Goal: Information Seeking & Learning: Learn about a topic

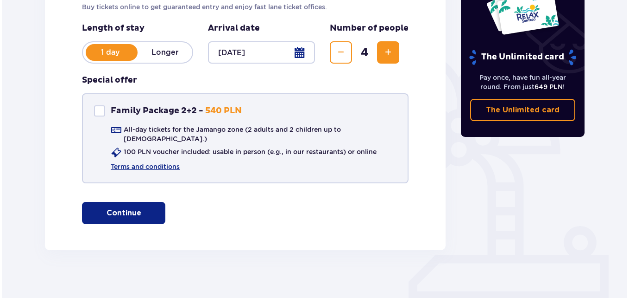
scroll to position [180, 0]
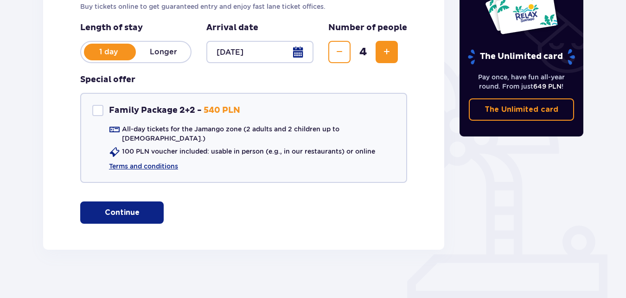
click at [298, 50] on div at bounding box center [259, 52] width 107 height 22
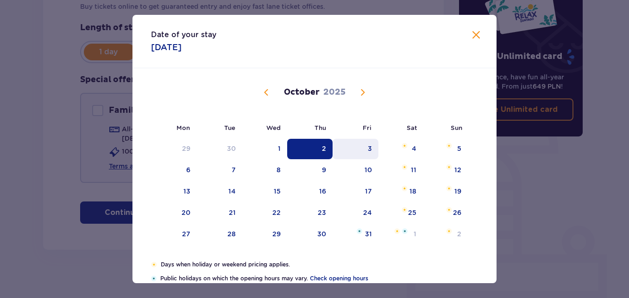
click at [370, 146] on div "3" at bounding box center [370, 148] width 4 height 9
click at [373, 142] on div "3" at bounding box center [356, 149] width 46 height 20
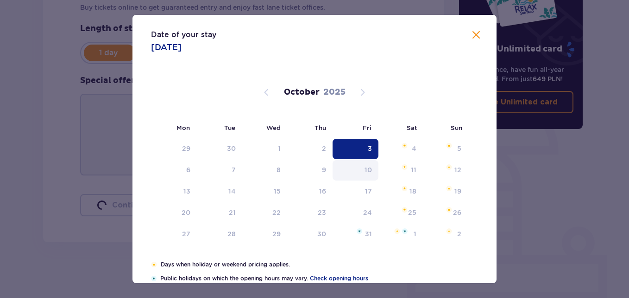
type input "03.10.25"
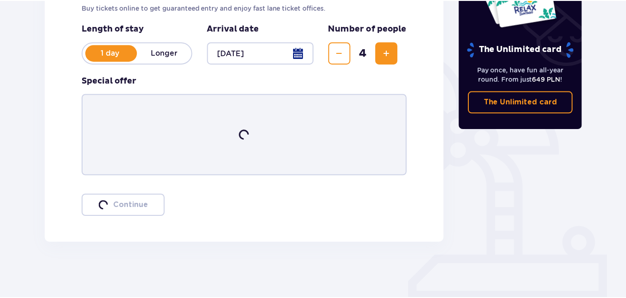
scroll to position [179, 0]
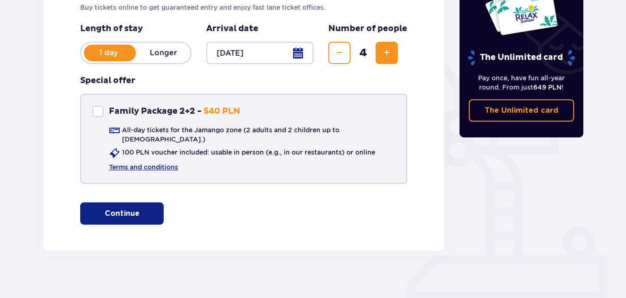
click at [95, 109] on div at bounding box center [97, 111] width 11 height 11
checkbox input "true"
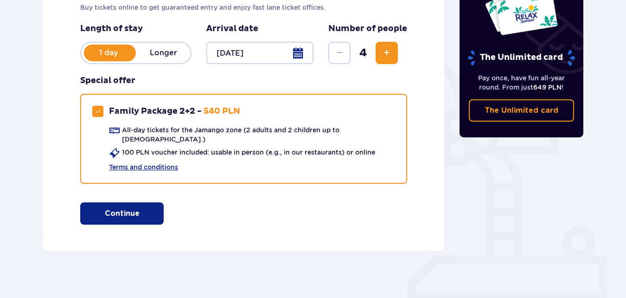
click at [133, 206] on button "Continue" at bounding box center [121, 213] width 83 height 22
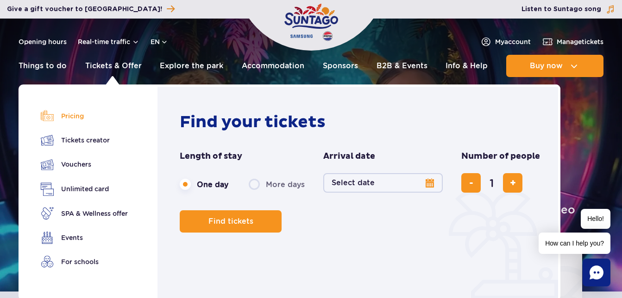
click at [71, 110] on link "Pricing" at bounding box center [84, 115] width 87 height 13
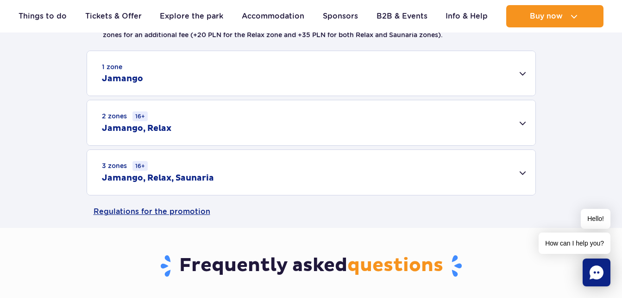
scroll to position [278, 0]
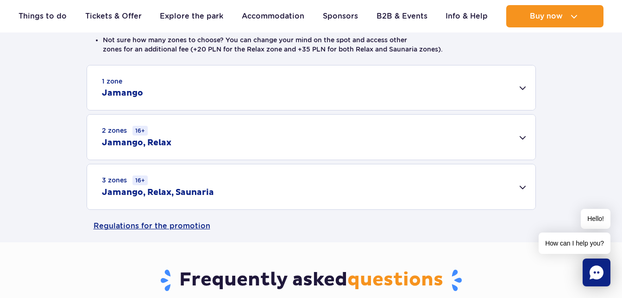
click at [180, 188] on h2 "Jamango, Relax, Saunaria" at bounding box center [158, 192] width 112 height 11
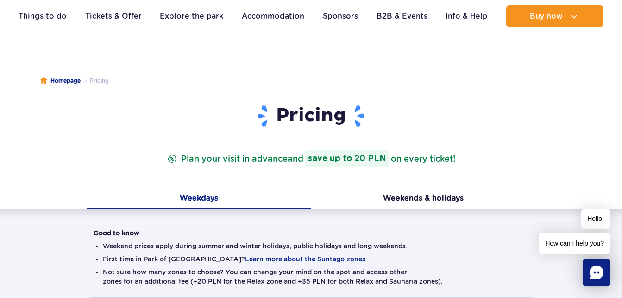
scroll to position [93, 0]
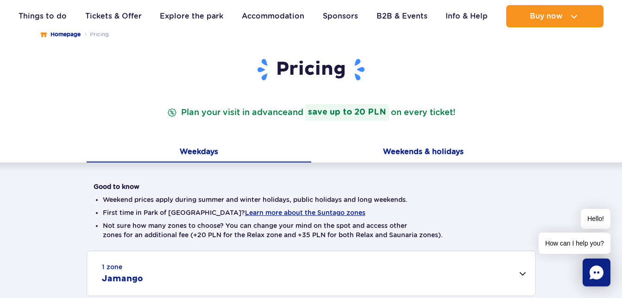
click at [414, 148] on button "Weekends & holidays" at bounding box center [423, 152] width 225 height 19
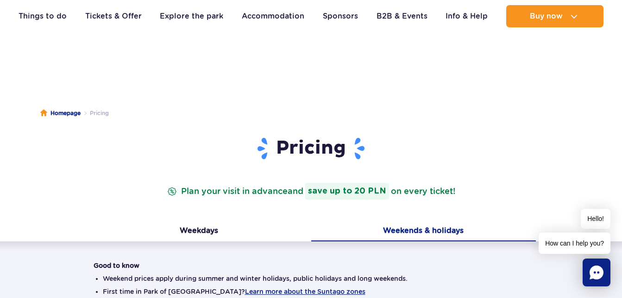
scroll to position [0, 0]
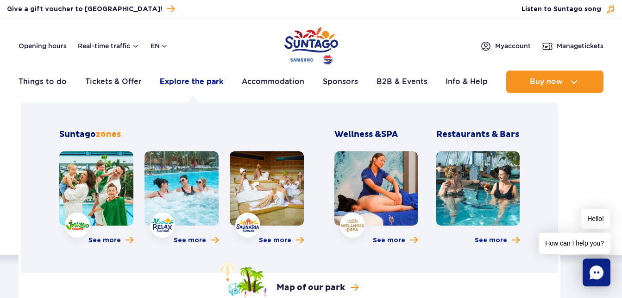
click at [190, 76] on link "Explore the park" at bounding box center [191, 81] width 63 height 22
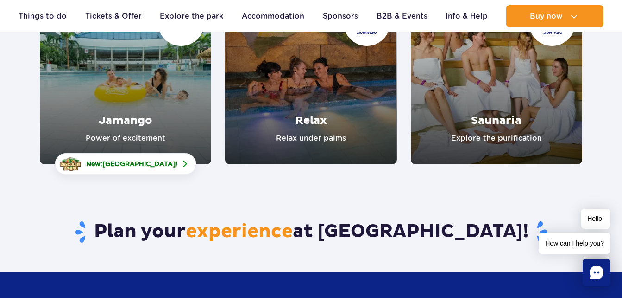
scroll to position [139, 0]
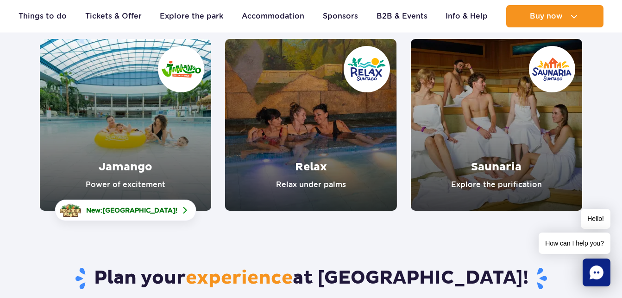
click at [145, 127] on link "Jamango" at bounding box center [125, 124] width 171 height 171
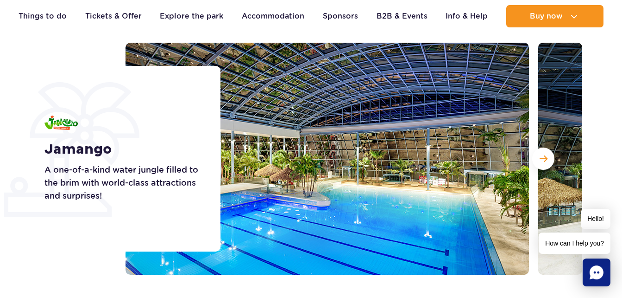
scroll to position [93, 0]
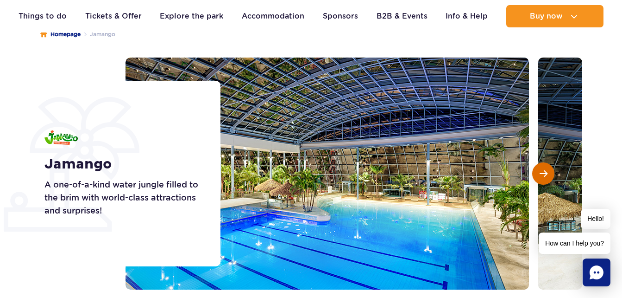
click at [542, 172] on span "Next slide" at bounding box center [544, 173] width 8 height 8
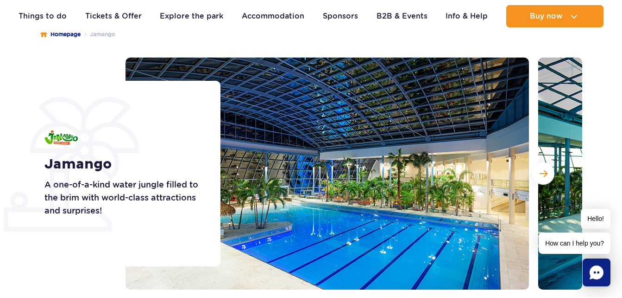
click at [153, 36] on ul "Homepage Jamango" at bounding box center [311, 34] width 542 height 46
click at [543, 171] on span "Next slide" at bounding box center [544, 173] width 8 height 8
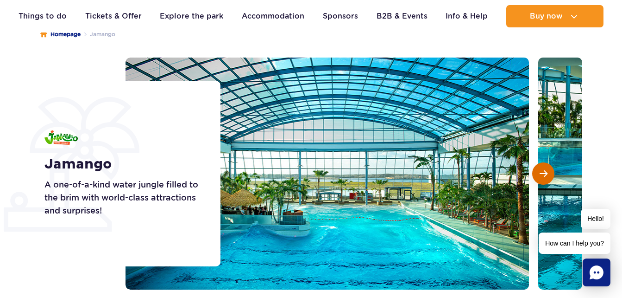
click at [543, 171] on span "Next slide" at bounding box center [544, 173] width 8 height 8
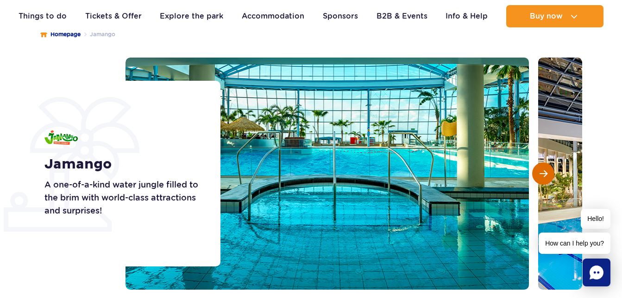
click at [543, 171] on span "Next slide" at bounding box center [544, 173] width 8 height 8
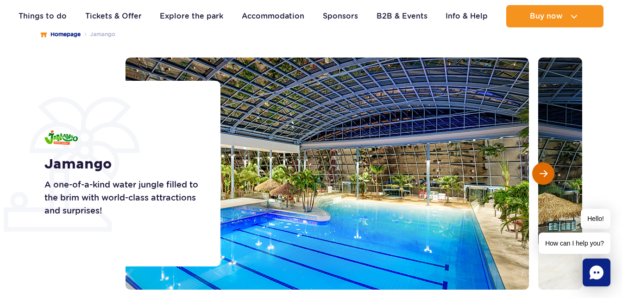
click at [543, 171] on span "Next slide" at bounding box center [544, 173] width 8 height 8
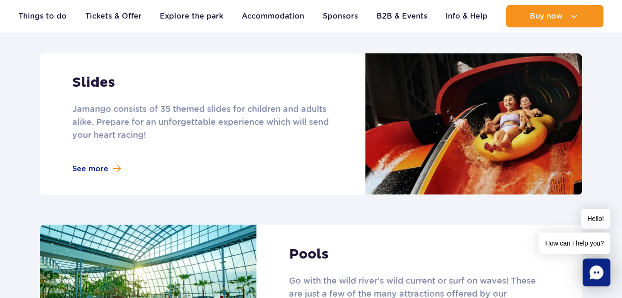
scroll to position [834, 0]
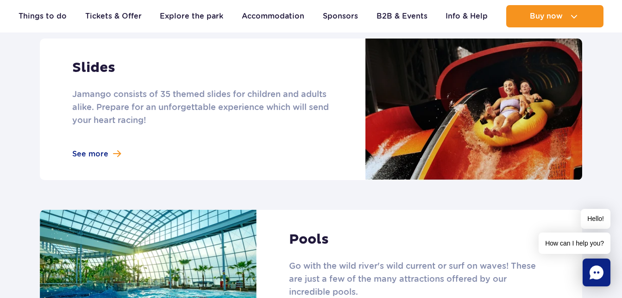
click at [98, 139] on link at bounding box center [311, 108] width 543 height 141
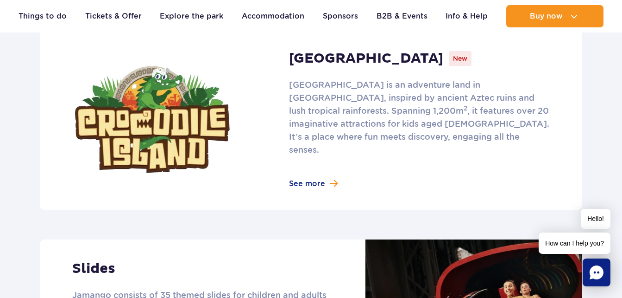
scroll to position [649, 0]
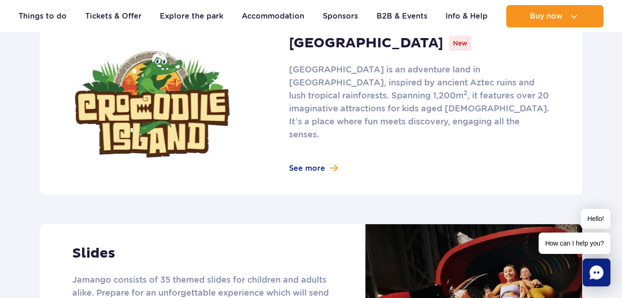
click at [305, 156] on link at bounding box center [311, 104] width 543 height 180
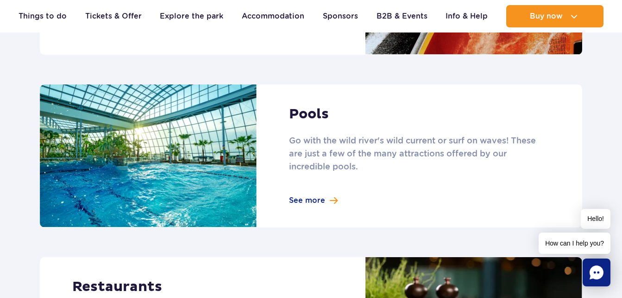
scroll to position [973, 0]
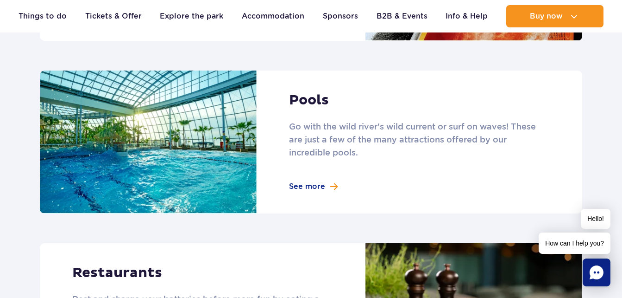
click at [304, 174] on link at bounding box center [311, 141] width 543 height 143
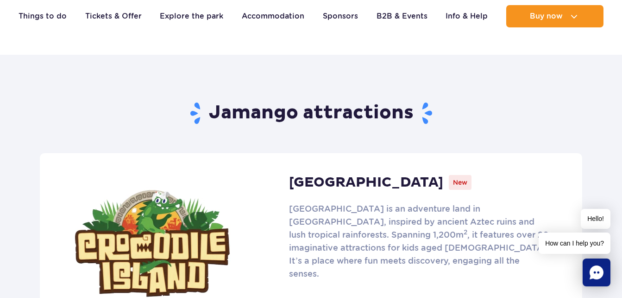
scroll to position [417, 0]
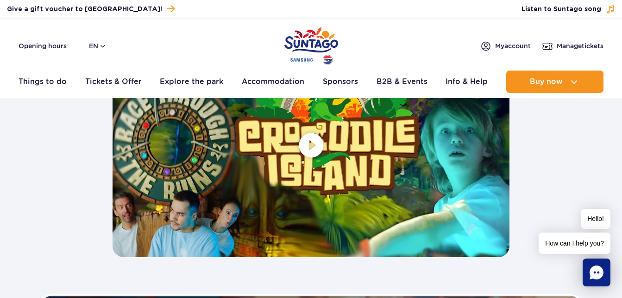
scroll to position [1808, 0]
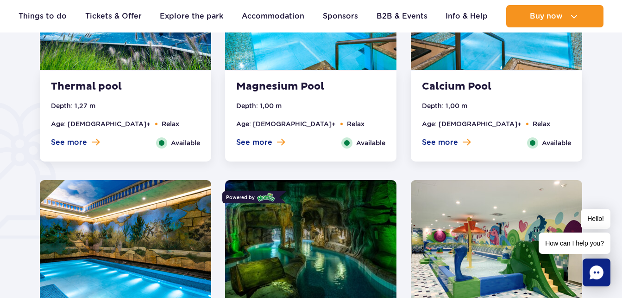
scroll to position [603, 0]
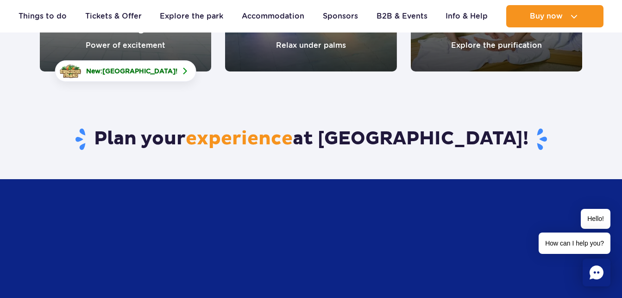
scroll to position [139, 0]
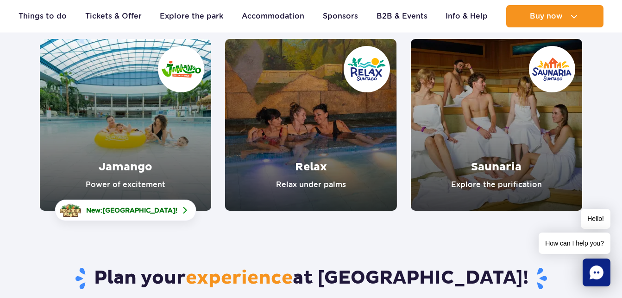
click at [115, 125] on link "Jamango" at bounding box center [125, 124] width 171 height 171
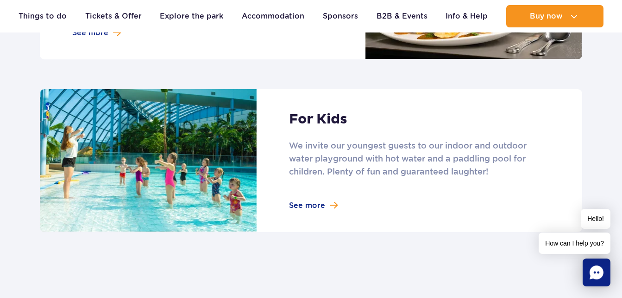
scroll to position [1205, 0]
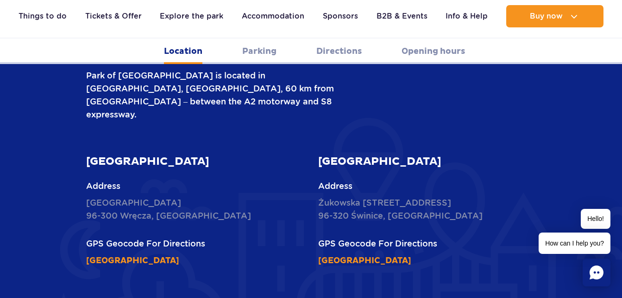
scroll to position [371, 0]
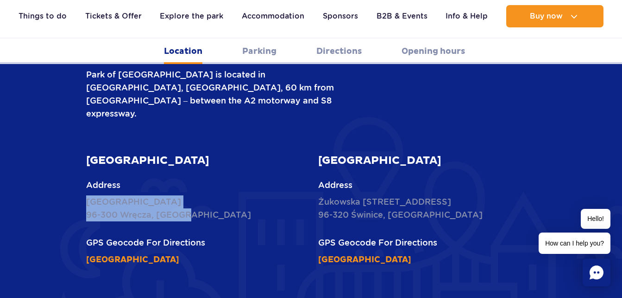
drag, startPoint x: 88, startPoint y: 163, endPoint x: 186, endPoint y: 179, distance: 99.6
click at [186, 195] on p "Nowy Świat 1 Street 96-300 Wręcza, Poland" at bounding box center [195, 208] width 218 height 26
copy p "Nowy Świat 1 Street 96-300 Wręcza, Poland"
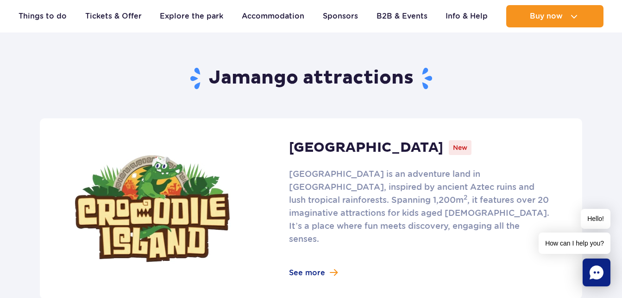
scroll to position [510, 0]
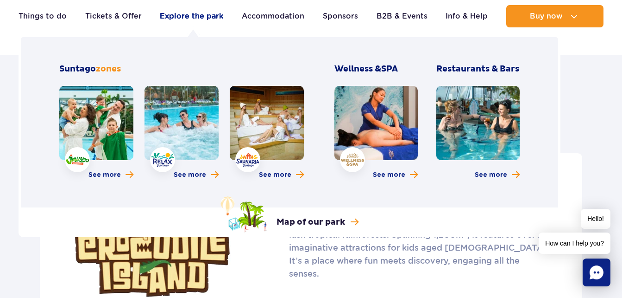
click at [185, 16] on link "Explore the park" at bounding box center [191, 16] width 63 height 22
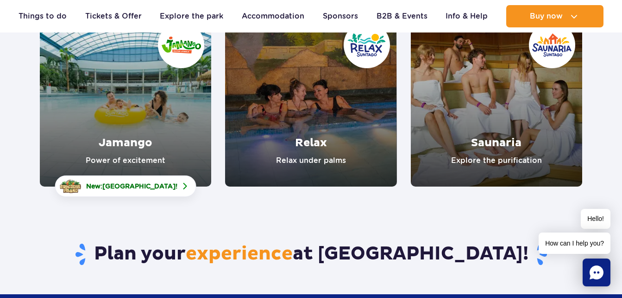
scroll to position [185, 0]
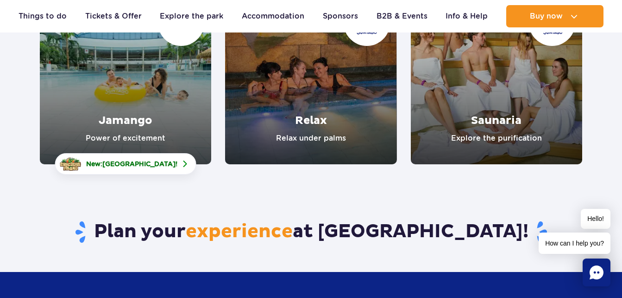
click at [134, 118] on link "Jamango" at bounding box center [125, 78] width 171 height 171
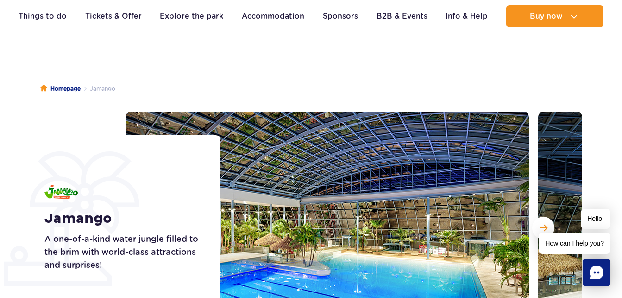
scroll to position [93, 0]
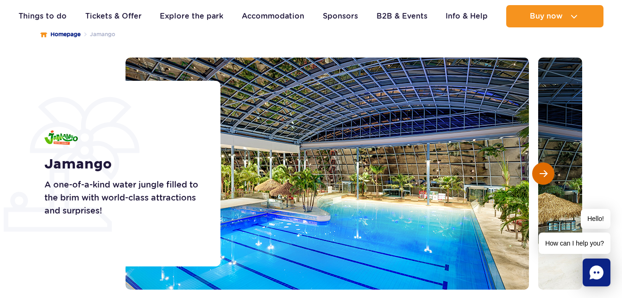
click at [548, 172] on button "Next slide" at bounding box center [544, 173] width 22 height 22
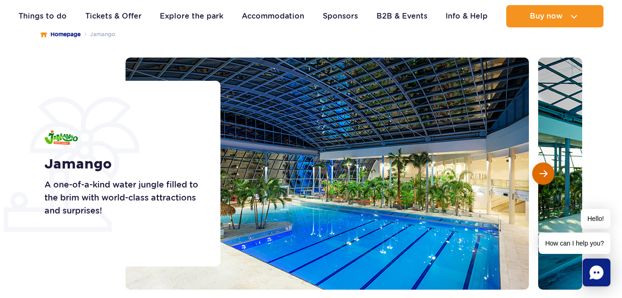
click at [548, 172] on button "Next slide" at bounding box center [544, 173] width 22 height 22
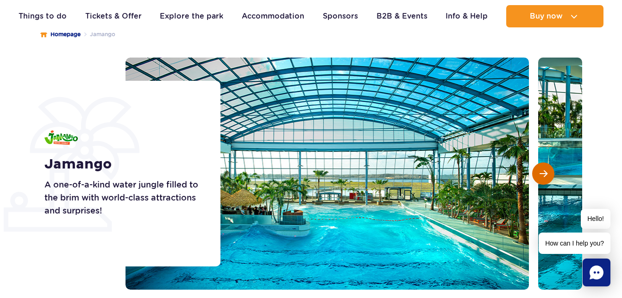
click at [548, 172] on button "Next slide" at bounding box center [544, 173] width 22 height 22
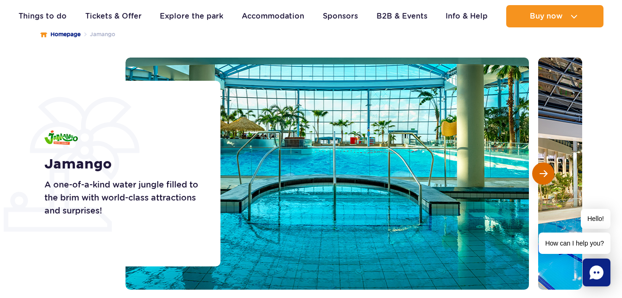
click at [548, 172] on button "Next slide" at bounding box center [544, 173] width 22 height 22
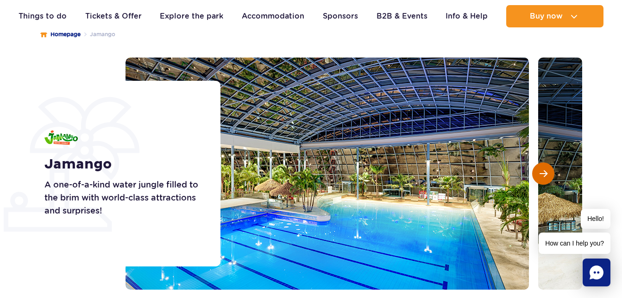
click at [548, 172] on button "Next slide" at bounding box center [544, 173] width 22 height 22
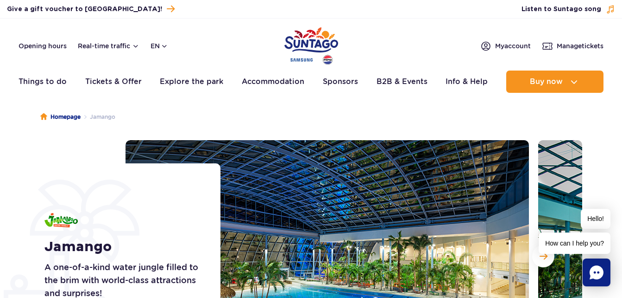
scroll to position [0, 0]
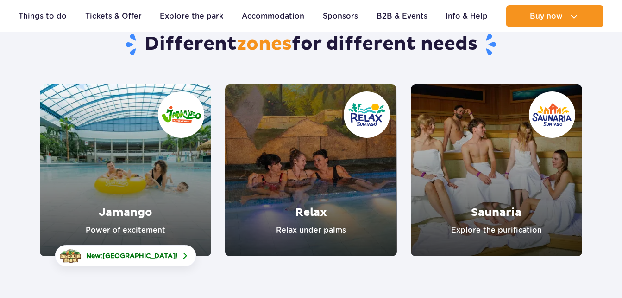
scroll to position [93, 0]
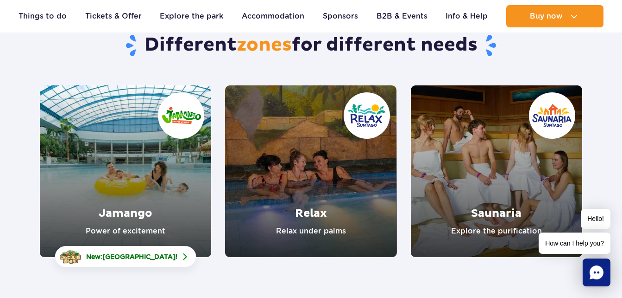
click at [144, 147] on link "Jamango" at bounding box center [125, 170] width 171 height 171
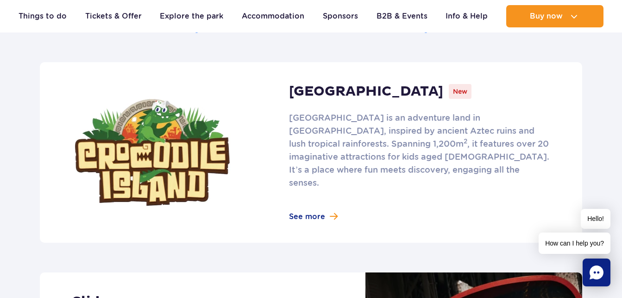
scroll to position [603, 0]
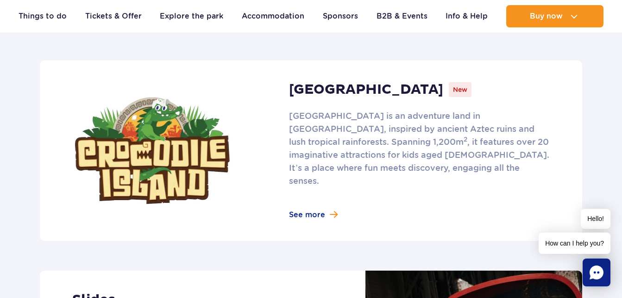
click at [173, 160] on link at bounding box center [311, 150] width 543 height 180
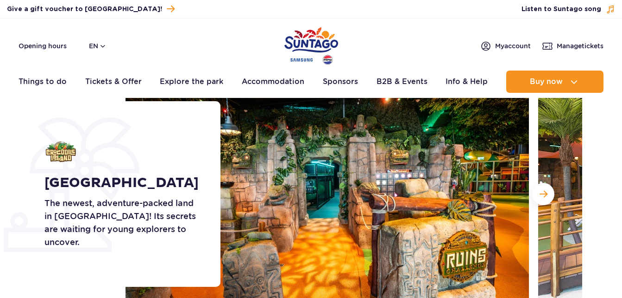
scroll to position [93, 0]
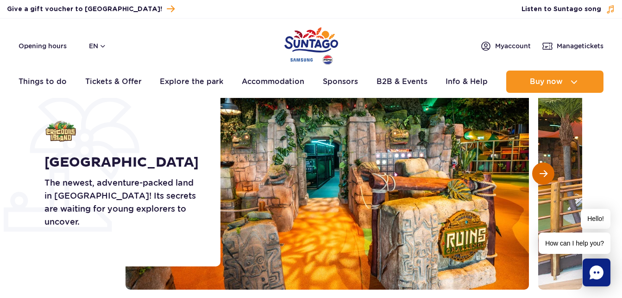
click at [537, 169] on button "Next slide" at bounding box center [544, 173] width 22 height 22
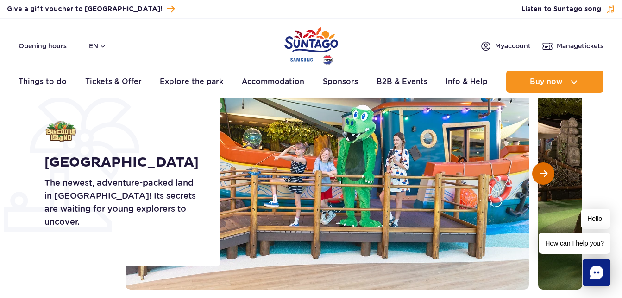
click at [537, 169] on button "Next slide" at bounding box center [544, 173] width 22 height 22
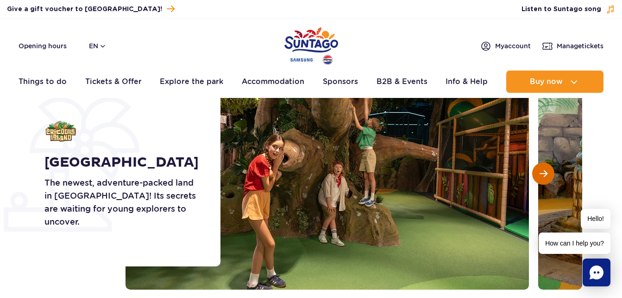
click at [538, 169] on button "Next slide" at bounding box center [544, 173] width 22 height 22
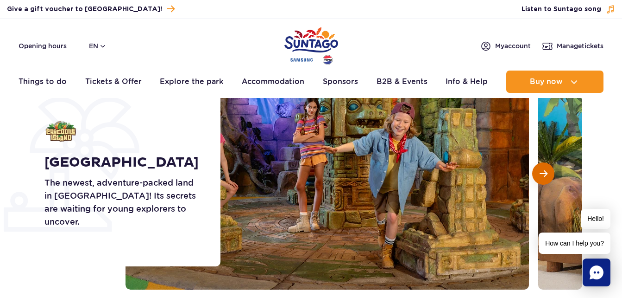
click at [538, 169] on button "Next slide" at bounding box center [544, 173] width 22 height 22
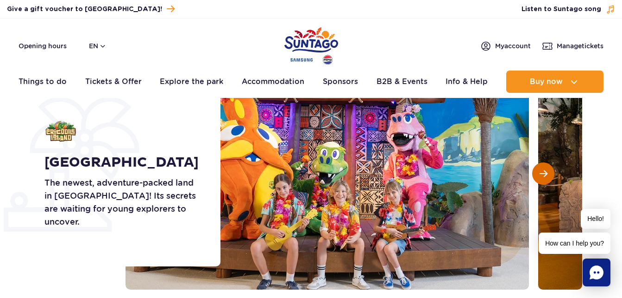
click at [539, 169] on button "Next slide" at bounding box center [544, 173] width 22 height 22
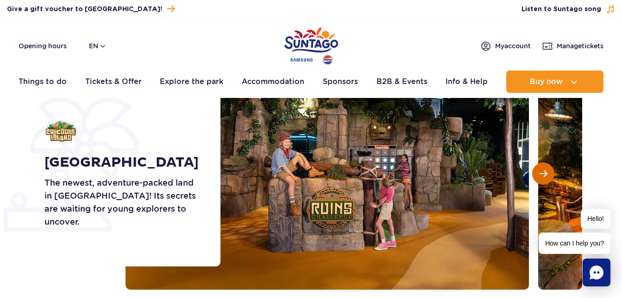
click at [539, 169] on button "Next slide" at bounding box center [544, 173] width 22 height 22
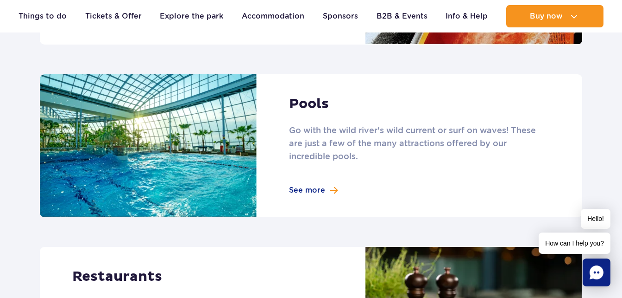
scroll to position [973, 0]
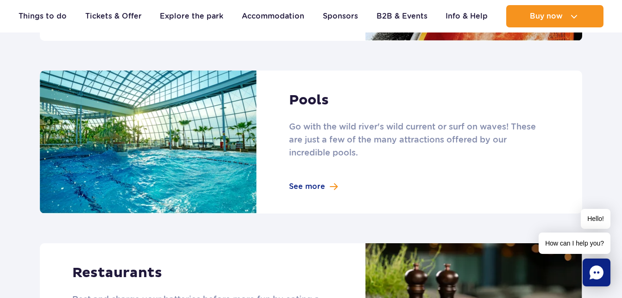
click at [193, 140] on link at bounding box center [311, 141] width 543 height 143
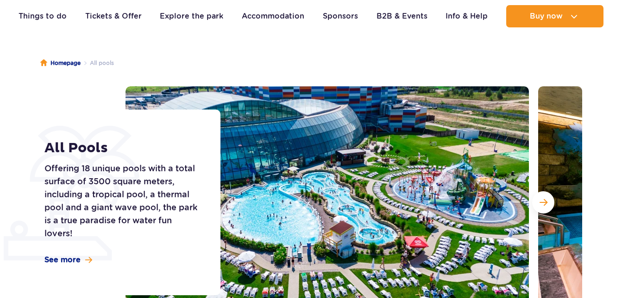
scroll to position [93, 0]
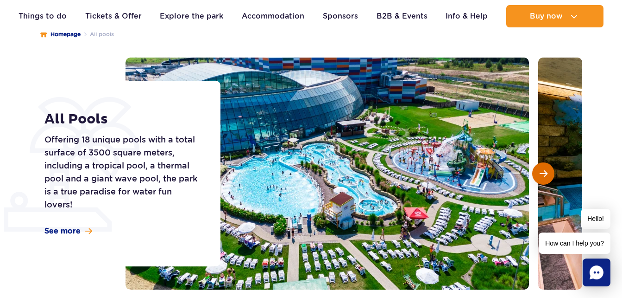
click at [546, 172] on span "Next slide" at bounding box center [544, 173] width 8 height 8
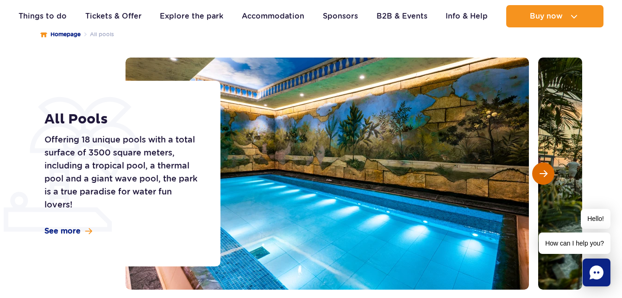
click at [546, 172] on span "Next slide" at bounding box center [544, 173] width 8 height 8
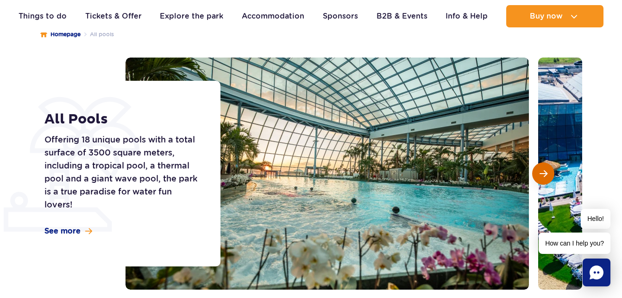
click at [546, 172] on span "Next slide" at bounding box center [544, 173] width 8 height 8
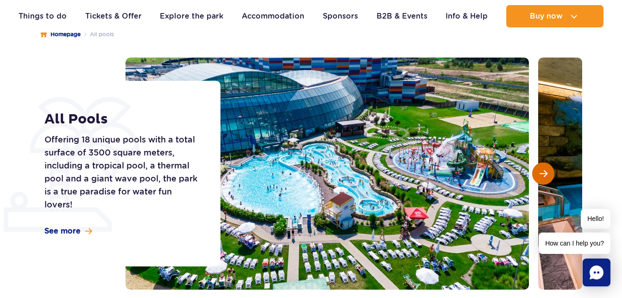
click at [546, 173] on span "Next slide" at bounding box center [544, 173] width 8 height 8
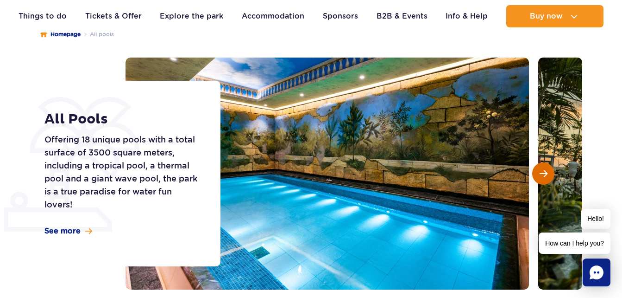
click at [546, 173] on span "Next slide" at bounding box center [544, 173] width 8 height 8
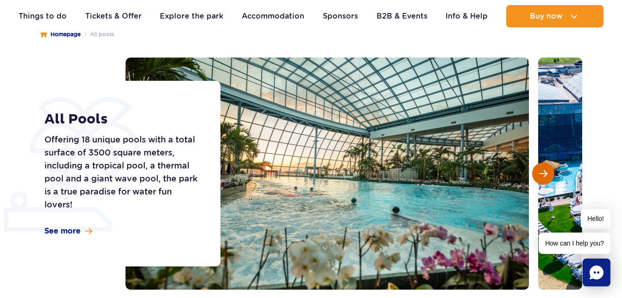
click at [546, 173] on span "Next slide" at bounding box center [544, 173] width 8 height 8
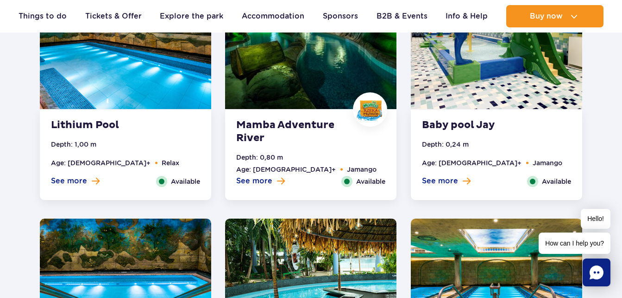
scroll to position [834, 0]
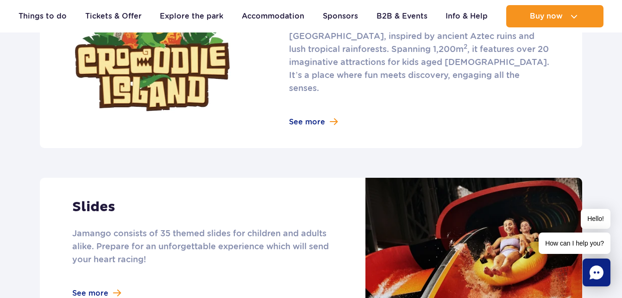
scroll to position [788, 0]
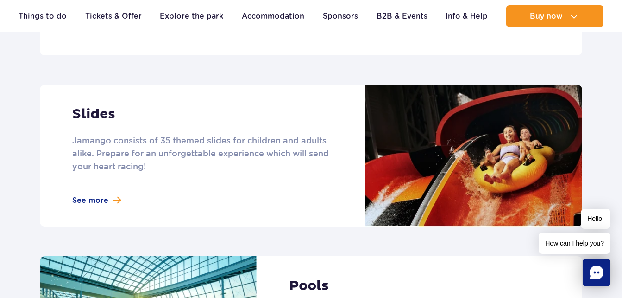
click at [457, 131] on link at bounding box center [311, 155] width 543 height 141
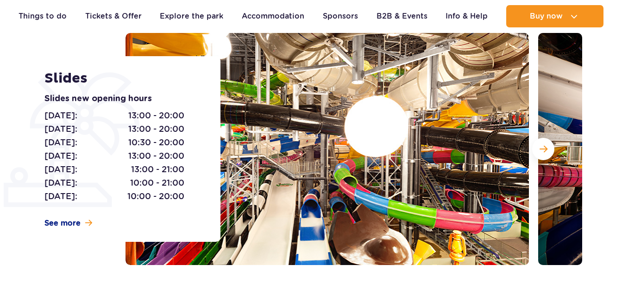
scroll to position [139, 0]
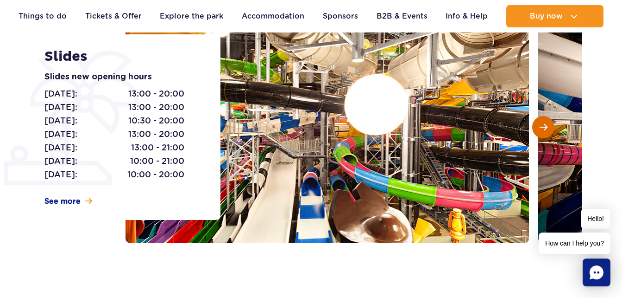
click at [541, 129] on span "Next slide" at bounding box center [544, 127] width 8 height 8
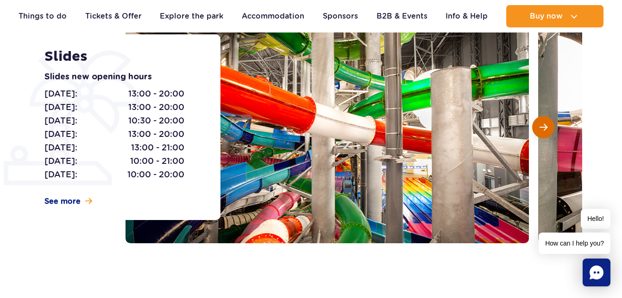
click at [542, 129] on span "Next slide" at bounding box center [544, 127] width 8 height 8
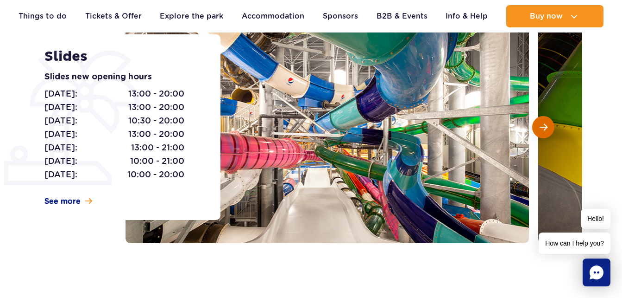
click at [542, 129] on span "Next slide" at bounding box center [544, 127] width 8 height 8
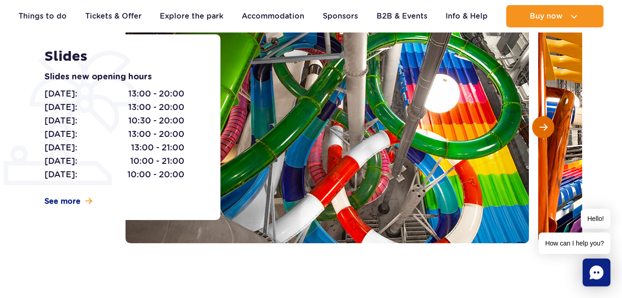
click at [542, 130] on span "Next slide" at bounding box center [544, 127] width 8 height 8
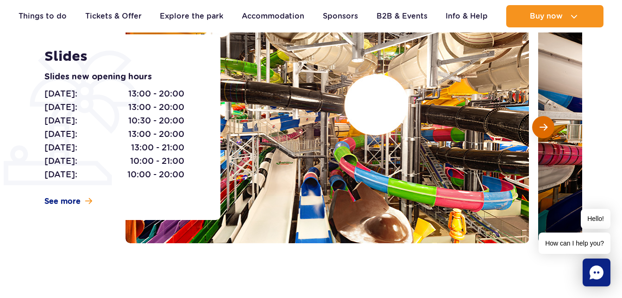
click at [543, 135] on button "Next slide" at bounding box center [544, 127] width 22 height 22
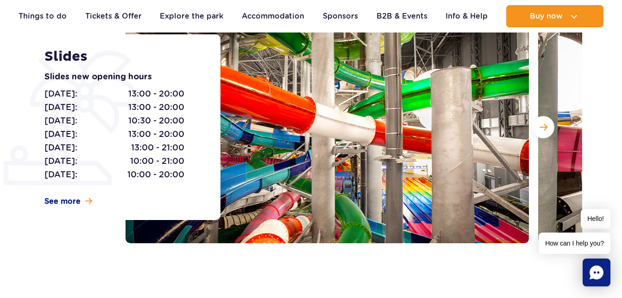
drag, startPoint x: 533, startPoint y: 119, endPoint x: 528, endPoint y: 114, distance: 6.6
click at [528, 115] on div at bounding box center [354, 127] width 457 height 232
click at [549, 127] on button "Next slide" at bounding box center [544, 127] width 22 height 22
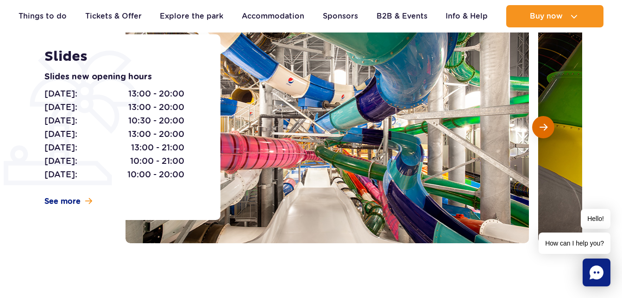
click at [549, 127] on button "Next slide" at bounding box center [544, 127] width 22 height 22
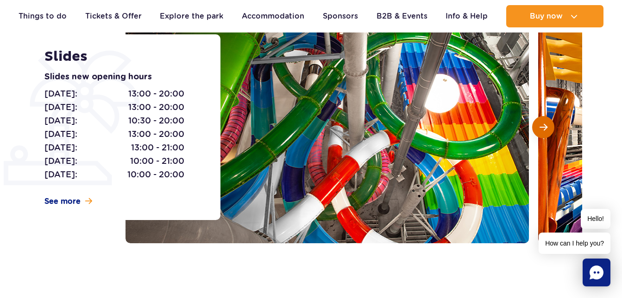
click at [549, 127] on button "Next slide" at bounding box center [544, 127] width 22 height 22
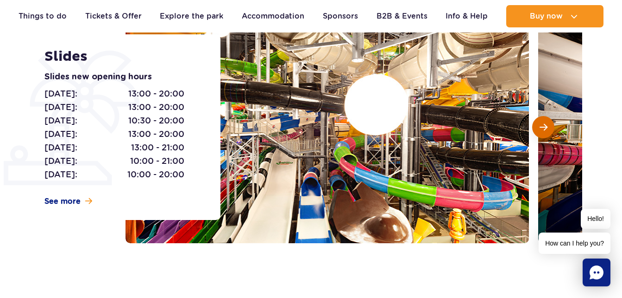
click at [549, 127] on button "Next slide" at bounding box center [544, 127] width 22 height 22
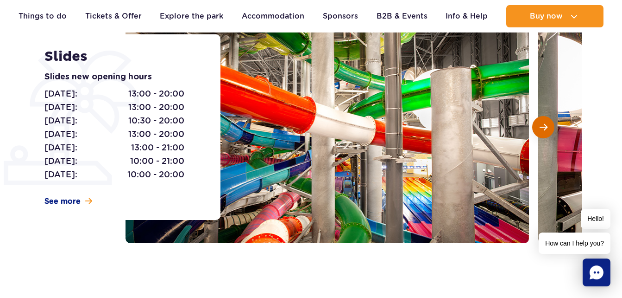
click at [549, 127] on button "Next slide" at bounding box center [544, 127] width 22 height 22
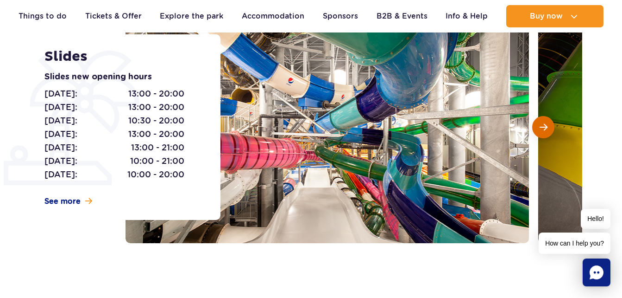
click at [550, 128] on button "Next slide" at bounding box center [544, 127] width 22 height 22
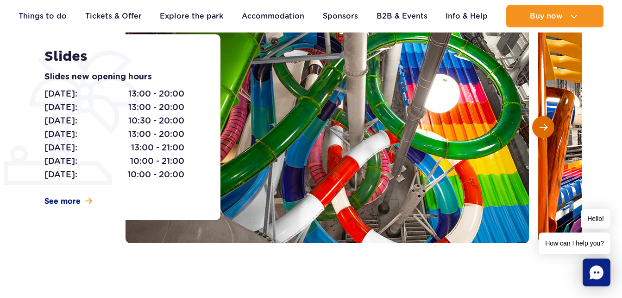
click at [552, 130] on button "Next slide" at bounding box center [544, 127] width 22 height 22
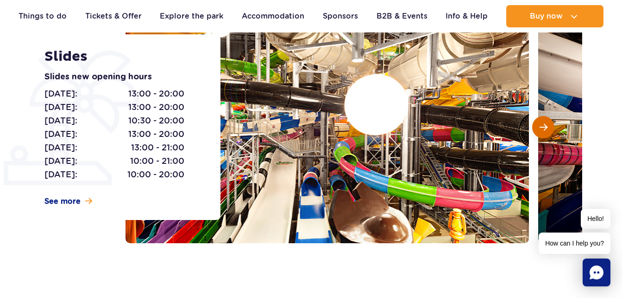
click at [553, 130] on button "Next slide" at bounding box center [544, 127] width 22 height 22
